Goal: Complete application form

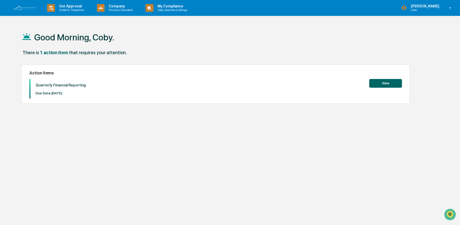
click at [381, 83] on button "View" at bounding box center [385, 83] width 33 height 9
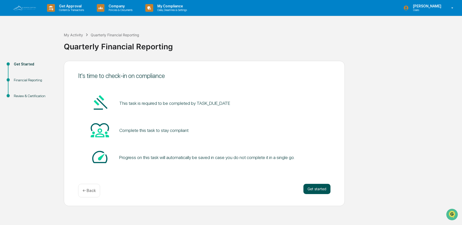
click at [321, 189] on button "Get started" at bounding box center [316, 189] width 27 height 10
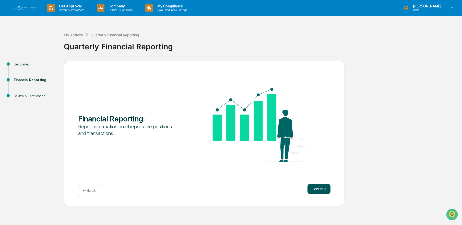
click at [319, 188] on button "Continue" at bounding box center [319, 189] width 23 height 10
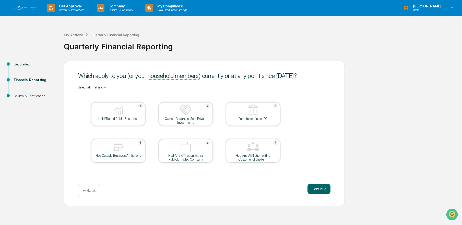
click at [242, 171] on table "Held/Traded Public Securities Owned, Bought, or Sold Private Investments Partic…" at bounding box center [185, 132] width 215 height 86
click at [305, 146] on div "Select all that apply. Held/Traded Public Securities Owned, Bought, or Sold Pri…" at bounding box center [204, 130] width 252 height 90
click at [316, 188] on button "Continue" at bounding box center [319, 189] width 23 height 10
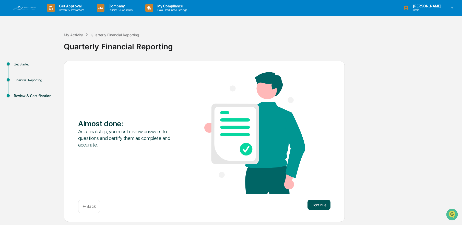
click at [319, 202] on button "Continue" at bounding box center [319, 205] width 23 height 10
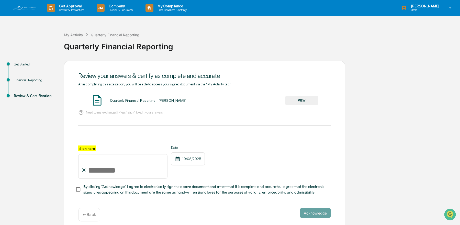
click at [298, 100] on button "VIEW" at bounding box center [301, 100] width 33 height 9
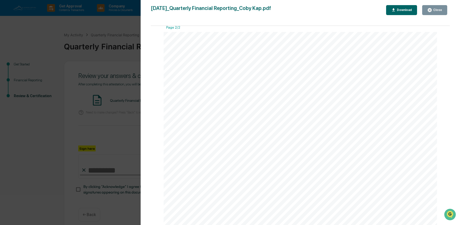
scroll to position [398, 0]
click at [431, 12] on icon "button" at bounding box center [429, 10] width 4 height 4
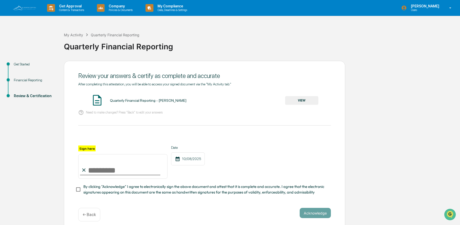
click at [128, 114] on div "Need to make changes? Press "Back" to edit your answers" at bounding box center [204, 112] width 252 height 10
click at [108, 174] on input "Sign here" at bounding box center [122, 166] width 89 height 25
type input "********"
click at [183, 173] on div "Date [DATE]" at bounding box center [188, 161] width 34 height 33
click at [282, 149] on div "Sign here ******** Date [DATE]" at bounding box center [204, 161] width 252 height 33
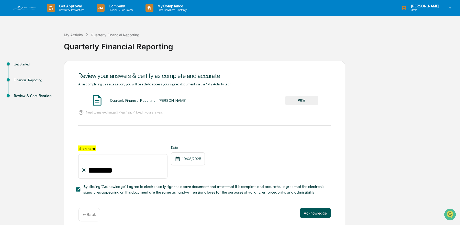
click at [320, 212] on button "Acknowledge" at bounding box center [314, 213] width 31 height 10
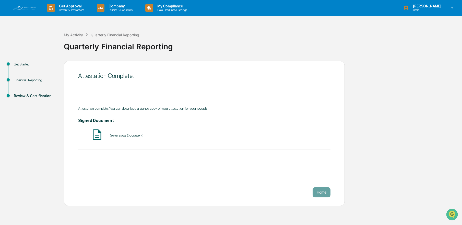
click at [233, 189] on div "Home" at bounding box center [204, 192] width 252 height 10
click at [319, 191] on button "Home" at bounding box center [322, 192] width 18 height 10
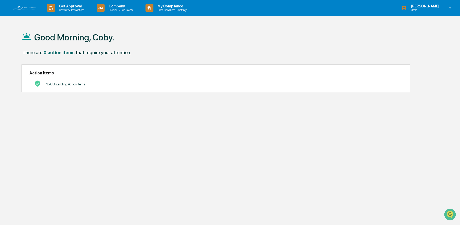
click at [212, 178] on div "Good Morning, Coby. There are 0 action items that require your attention. Actio…" at bounding box center [228, 136] width 429 height 225
click at [199, 130] on div "Good Morning, Coby. There are 0 action items that require your attention. Actio…" at bounding box center [228, 136] width 429 height 225
click at [26, 4] on link at bounding box center [27, 8] width 31 height 16
click at [30, 8] on img at bounding box center [24, 8] width 25 height 6
click at [138, 56] on div "There are 0 action items that require your attention." at bounding box center [228, 55] width 414 height 10
